Goal: Task Accomplishment & Management: Use online tool/utility

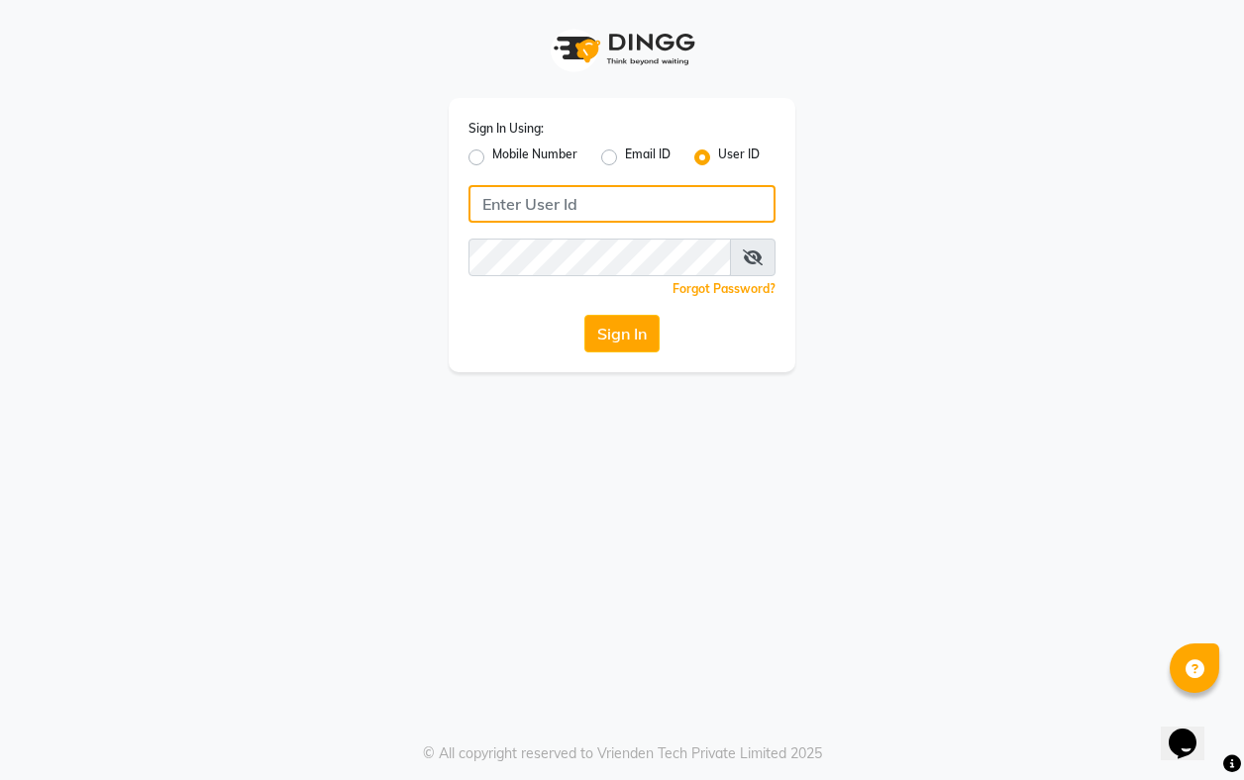
click at [688, 200] on input "Username" at bounding box center [621, 204] width 307 height 38
click at [577, 199] on input "Username" at bounding box center [621, 204] width 307 height 38
type input "akshar@123"
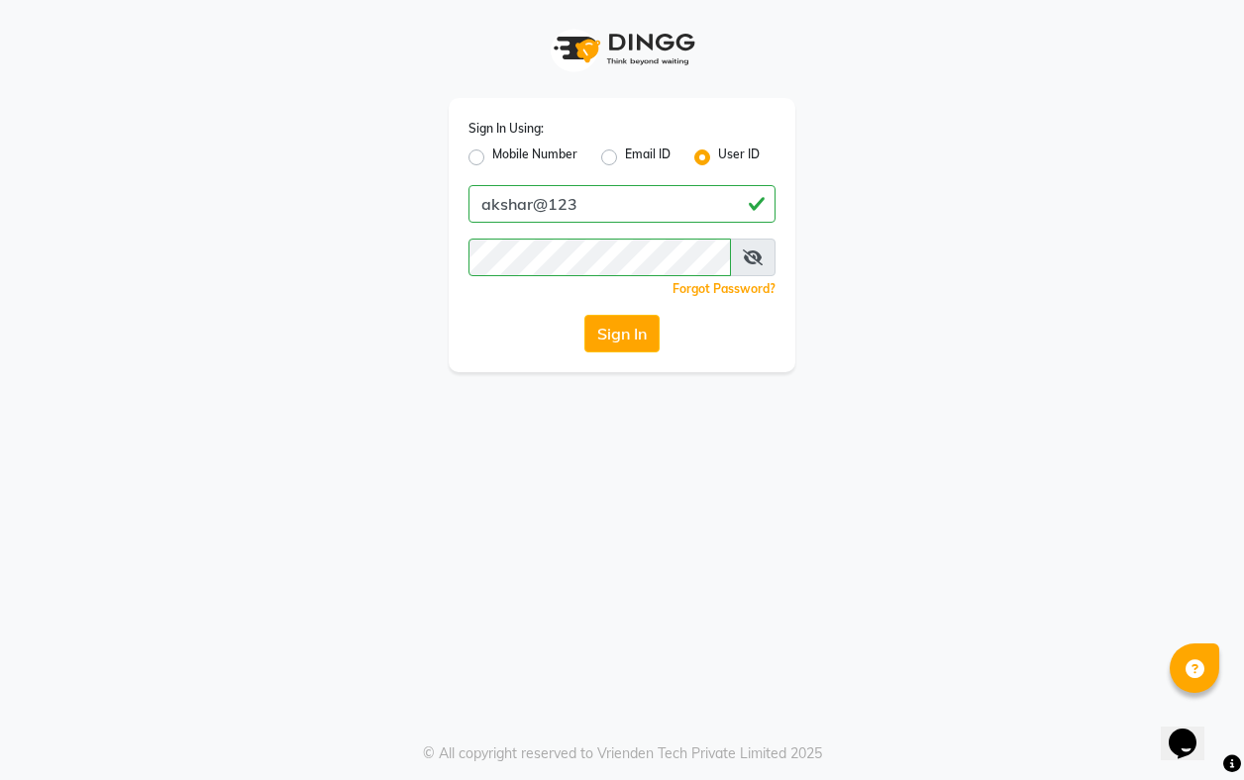
click at [576, 337] on div "Sign In" at bounding box center [621, 334] width 307 height 38
click at [615, 330] on button "Sign In" at bounding box center [621, 334] width 75 height 38
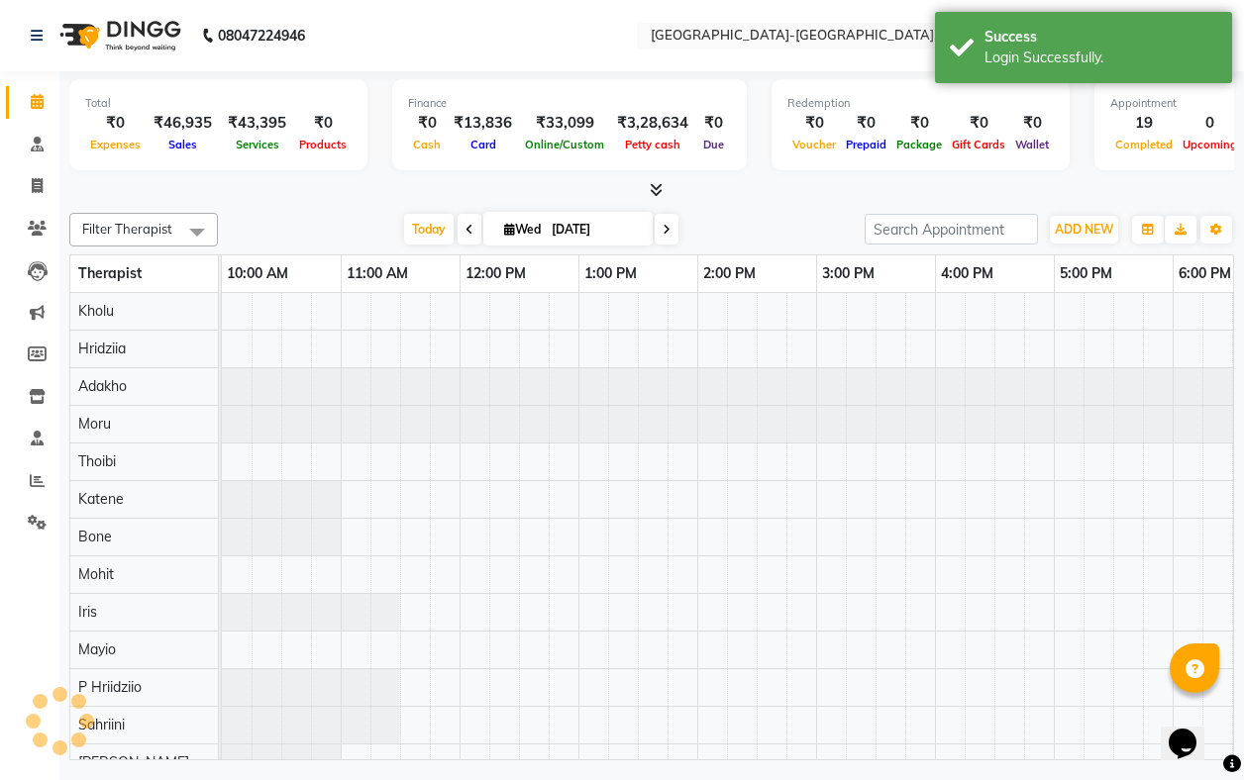
scroll to position [0, 415]
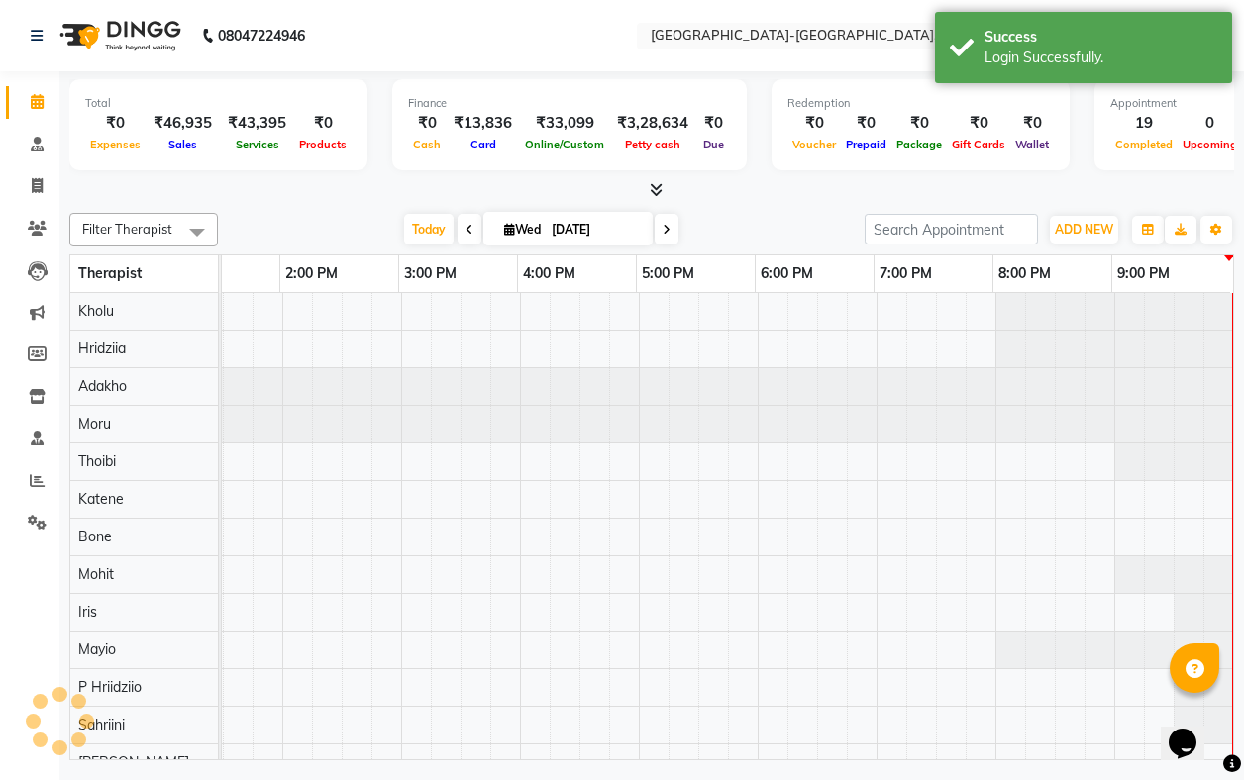
select select "en"
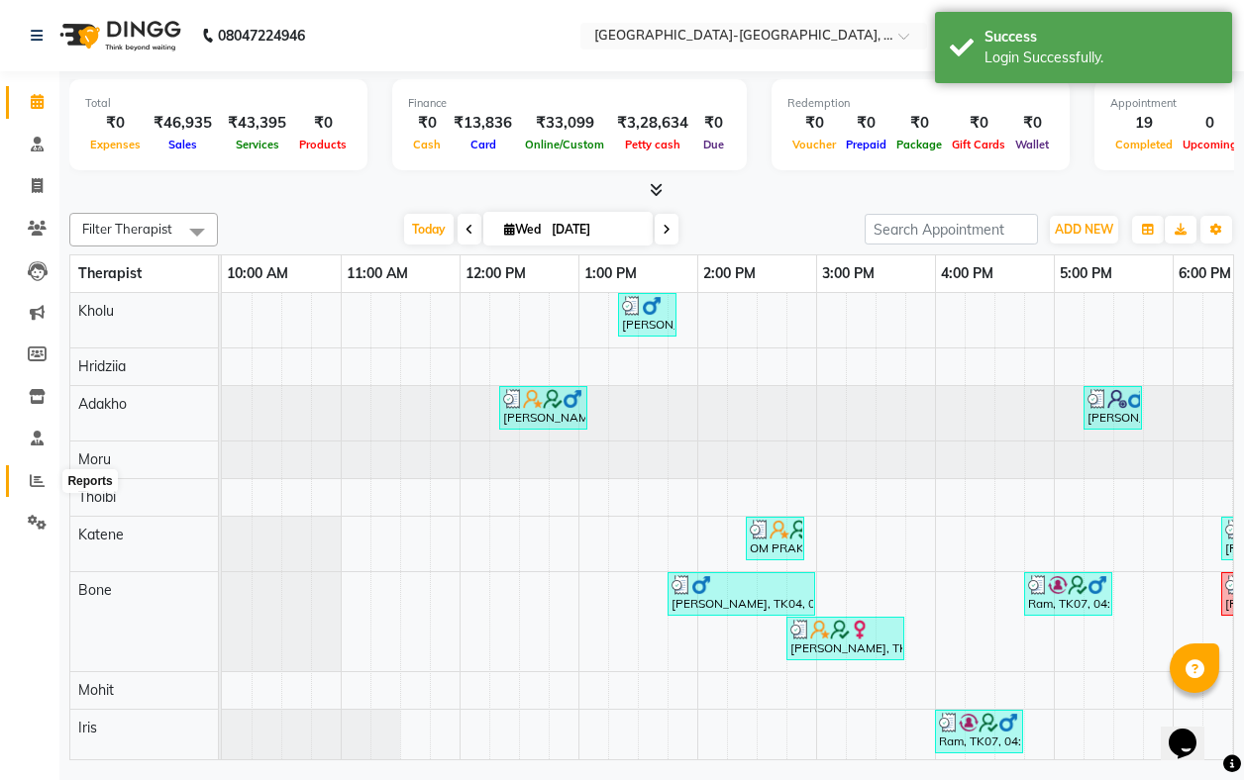
click at [32, 479] on icon at bounding box center [37, 480] width 15 height 15
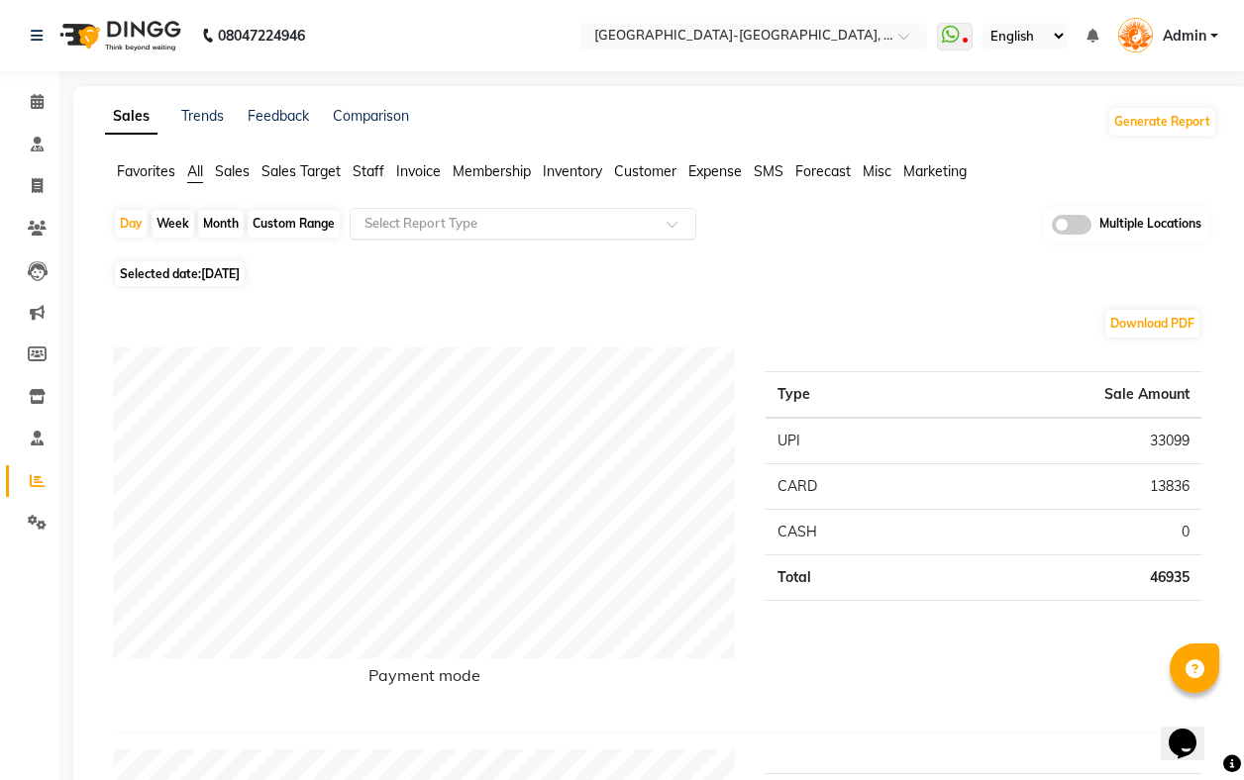
click at [527, 217] on input "text" at bounding box center [502, 224] width 285 height 20
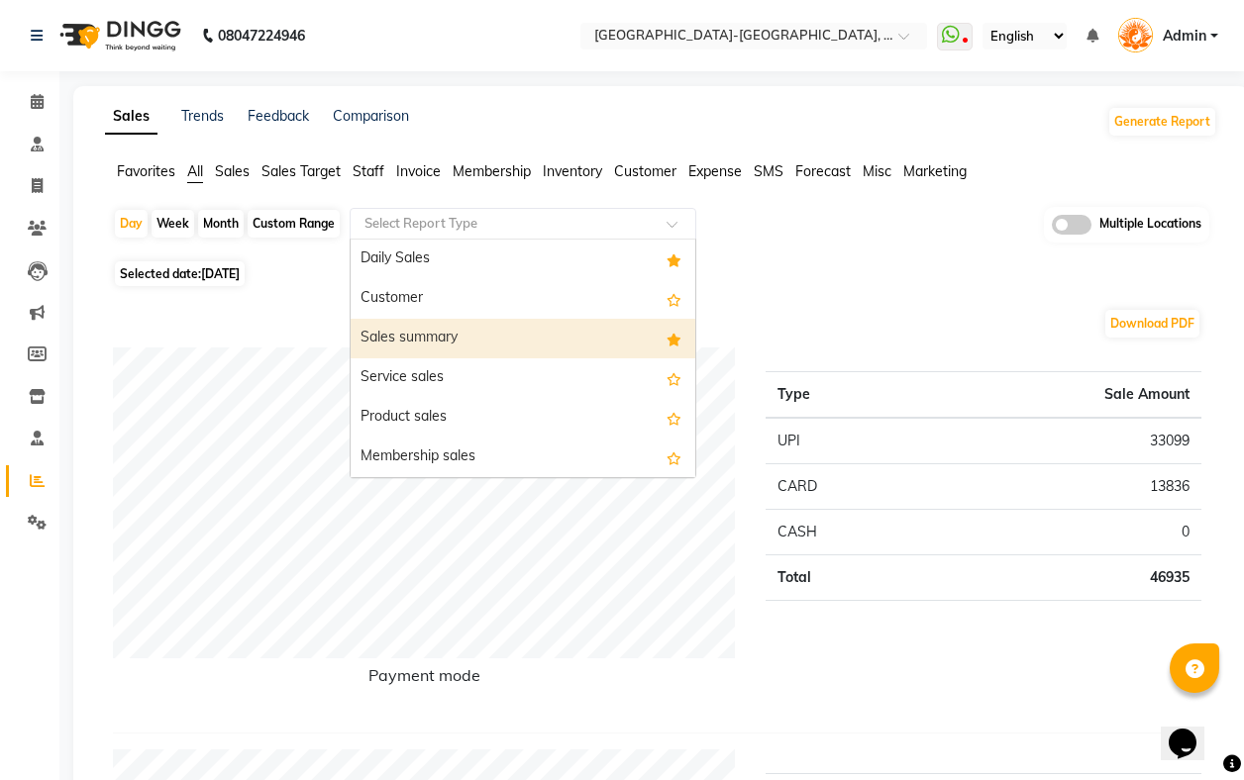
click at [495, 332] on div "Sales summary" at bounding box center [523, 339] width 345 height 40
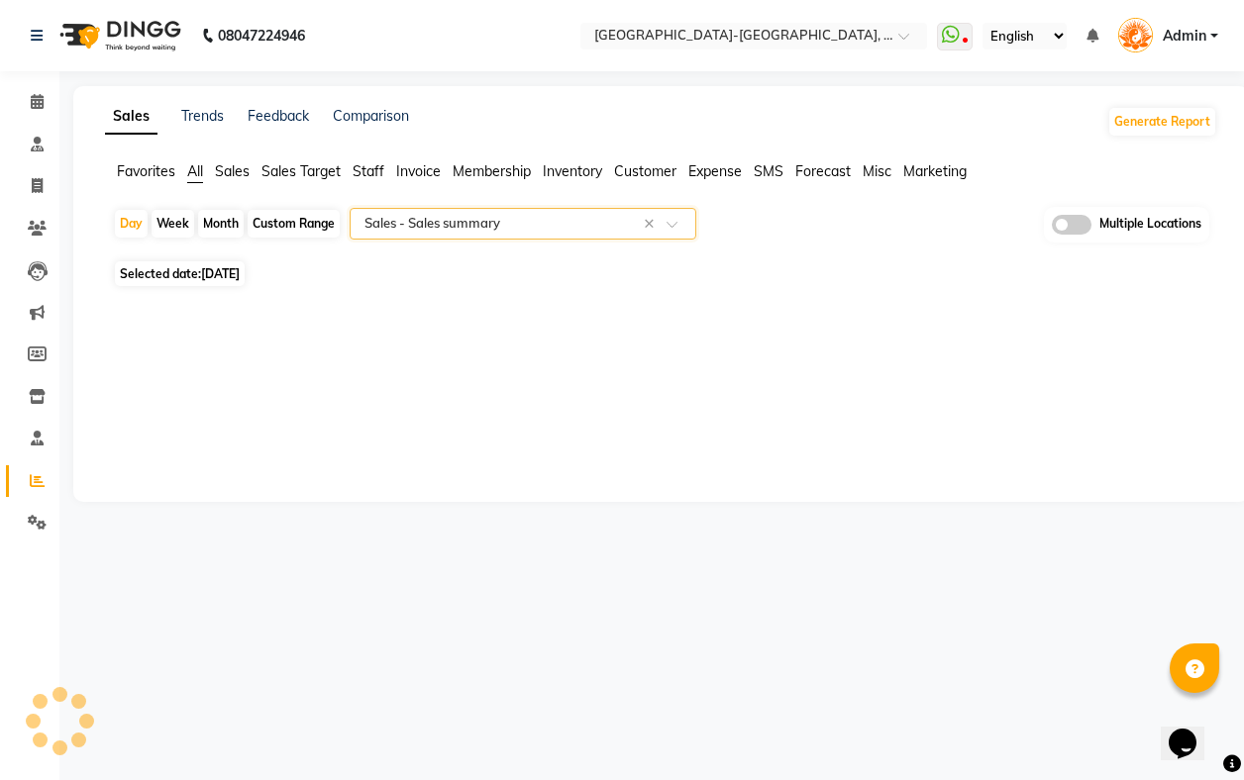
select select "filtered_report"
select select "pdf"
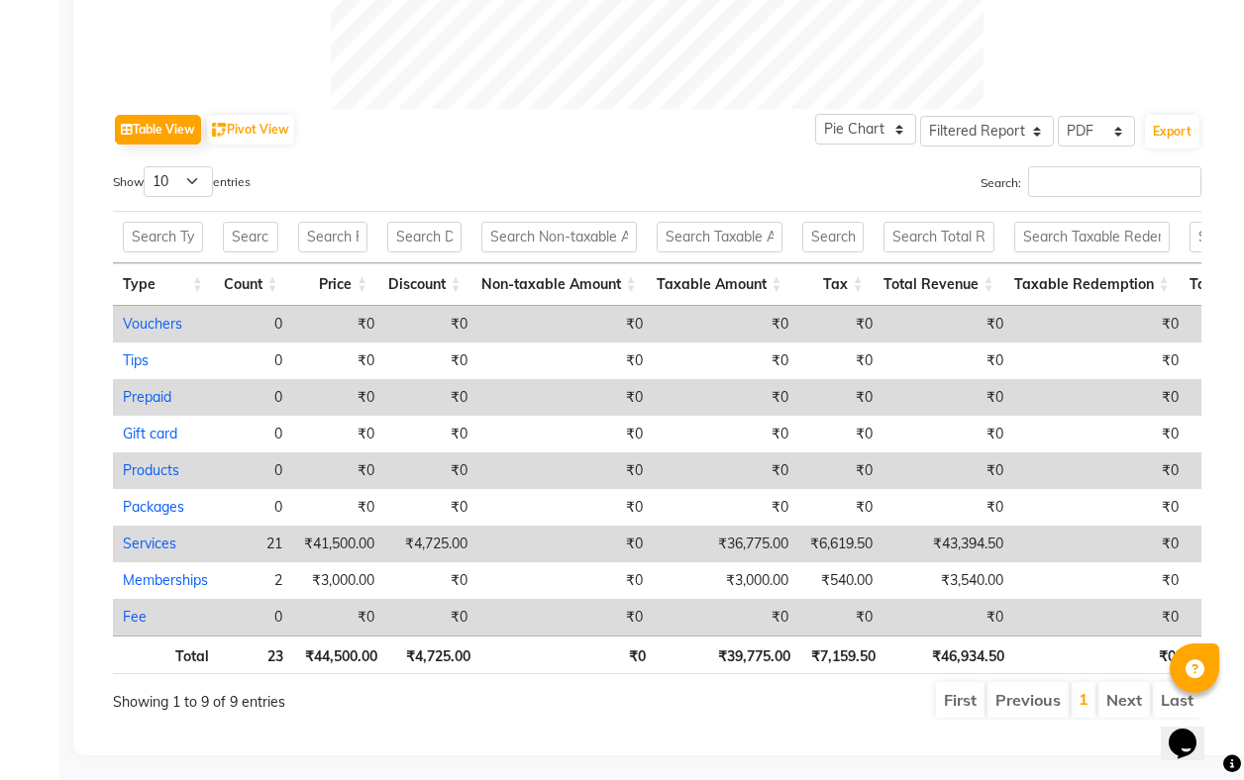
scroll to position [880, 0]
